Goal: Transaction & Acquisition: Purchase product/service

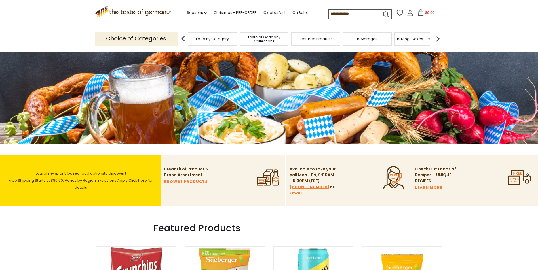
scroll to position [57, 0]
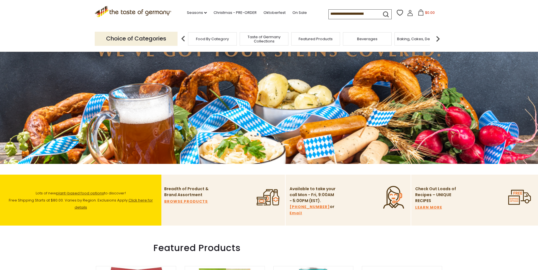
click at [333, 14] on input at bounding box center [353, 14] width 48 height 8
type input "******"
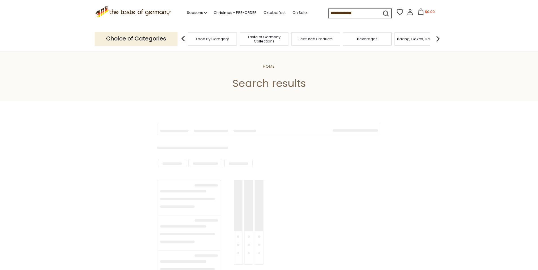
type input "******"
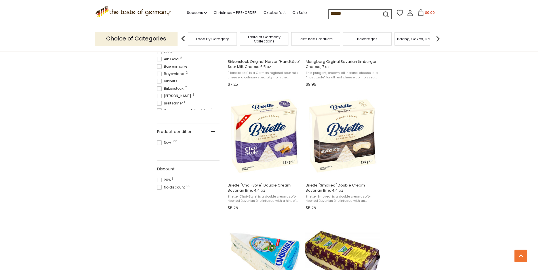
scroll to position [142, 0]
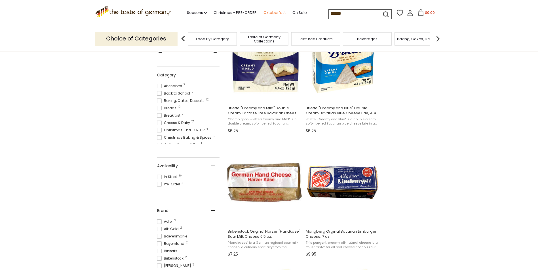
click at [278, 12] on link "Oktoberfest" at bounding box center [274, 13] width 22 height 6
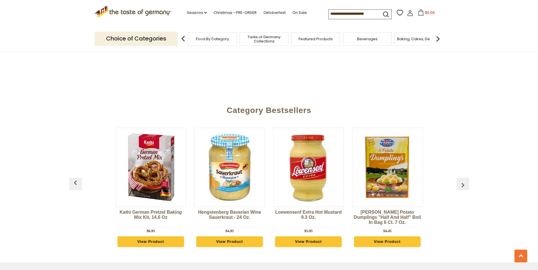
scroll to position [1503, 0]
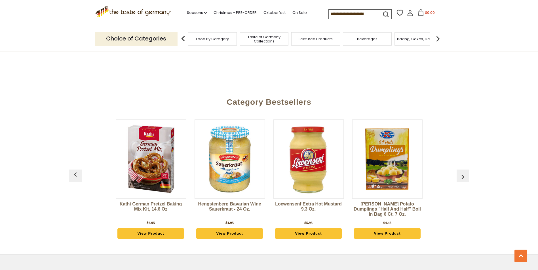
click at [463, 173] on img "button" at bounding box center [462, 177] width 9 height 9
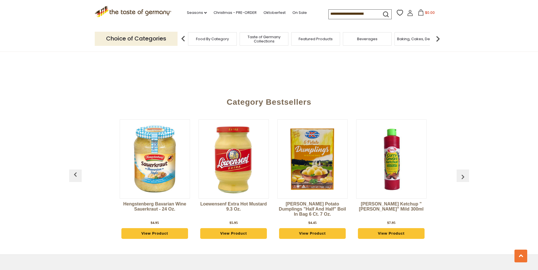
scroll to position [0, 79]
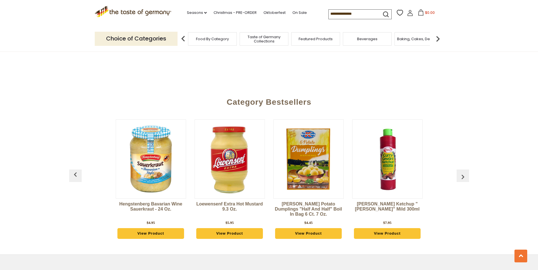
click at [463, 173] on img "button" at bounding box center [462, 177] width 9 height 9
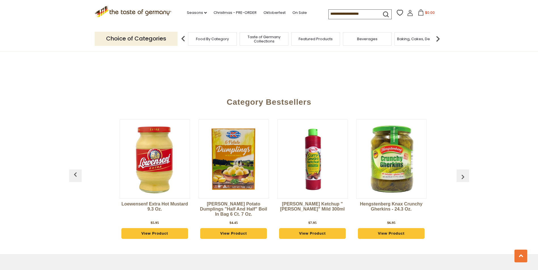
scroll to position [0, 158]
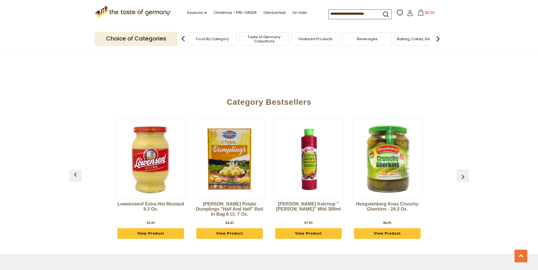
click at [463, 173] on img "button" at bounding box center [462, 177] width 9 height 9
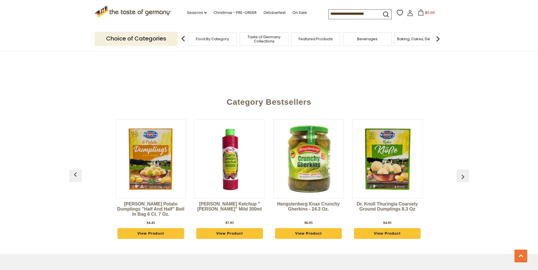
click at [463, 173] on img "button" at bounding box center [462, 177] width 9 height 9
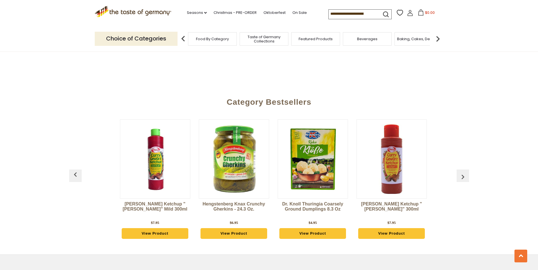
scroll to position [0, 315]
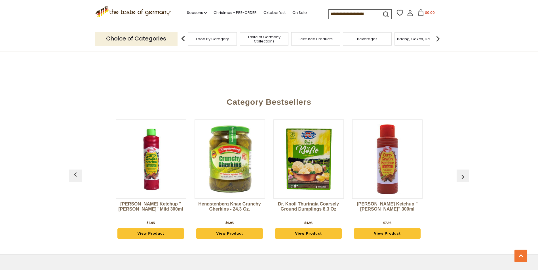
click at [463, 173] on img "button" at bounding box center [462, 177] width 9 height 9
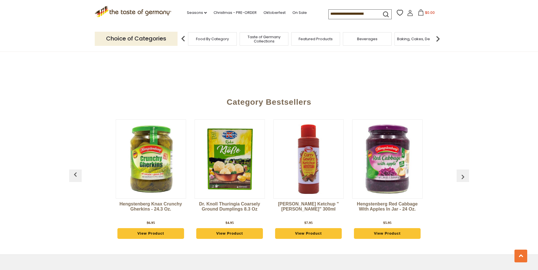
click at [463, 173] on img "button" at bounding box center [462, 177] width 9 height 9
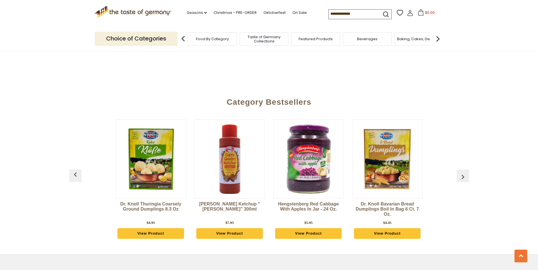
click at [463, 173] on img "button" at bounding box center [462, 177] width 9 height 9
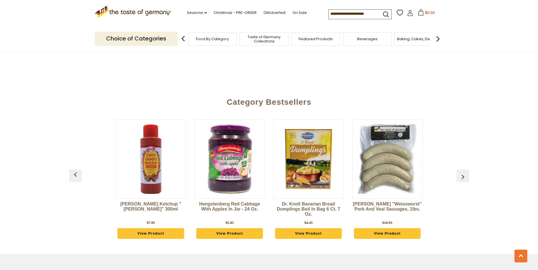
click at [463, 173] on img "button" at bounding box center [462, 177] width 9 height 9
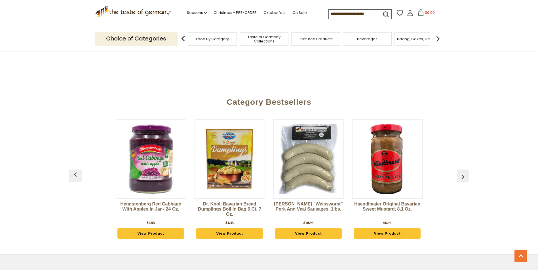
click at [463, 173] on img "button" at bounding box center [462, 177] width 9 height 9
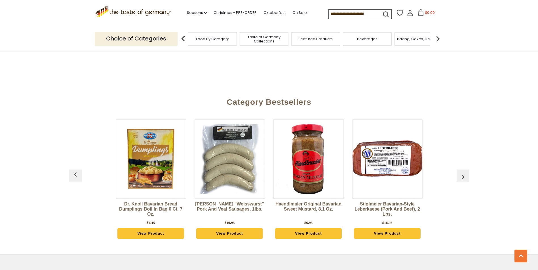
click at [463, 173] on img "button" at bounding box center [462, 177] width 9 height 9
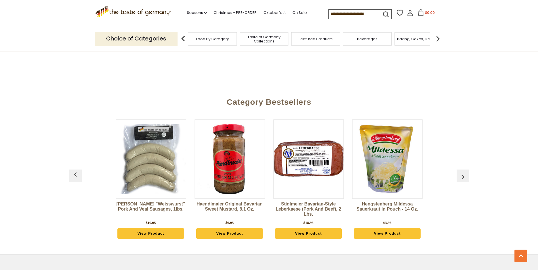
click at [463, 173] on img "button" at bounding box center [462, 177] width 9 height 9
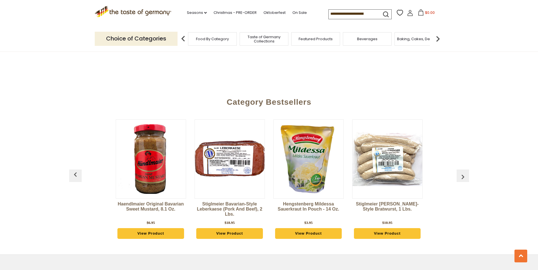
click at [463, 173] on img "button" at bounding box center [462, 177] width 9 height 9
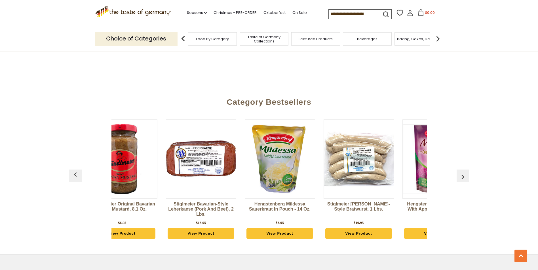
click at [463, 173] on img "button" at bounding box center [462, 177] width 9 height 9
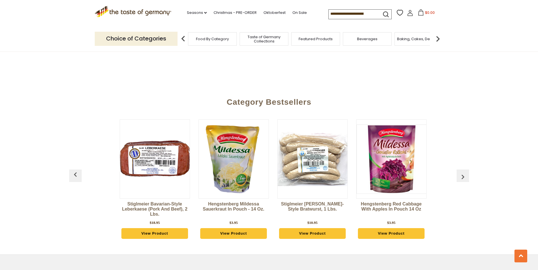
scroll to position [0, 946]
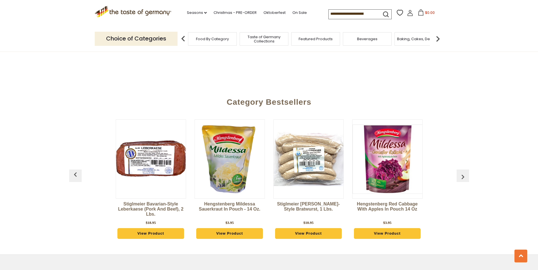
click at [463, 173] on img "button" at bounding box center [462, 177] width 9 height 9
